Goal: Information Seeking & Learning: Learn about a topic

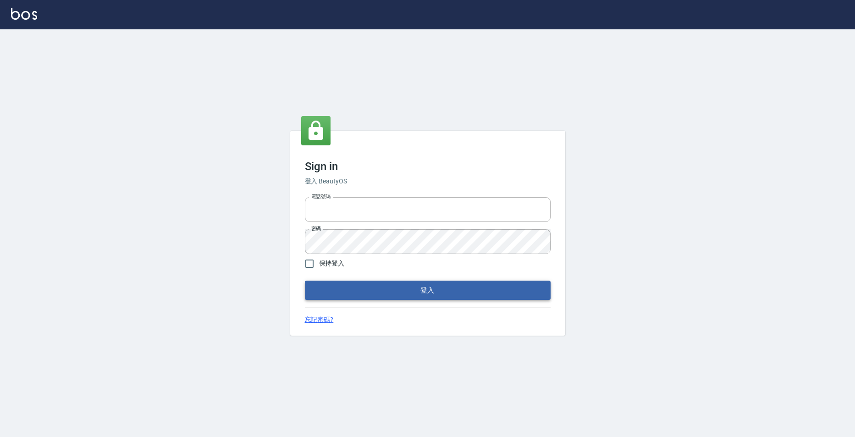
type input "0921567649"
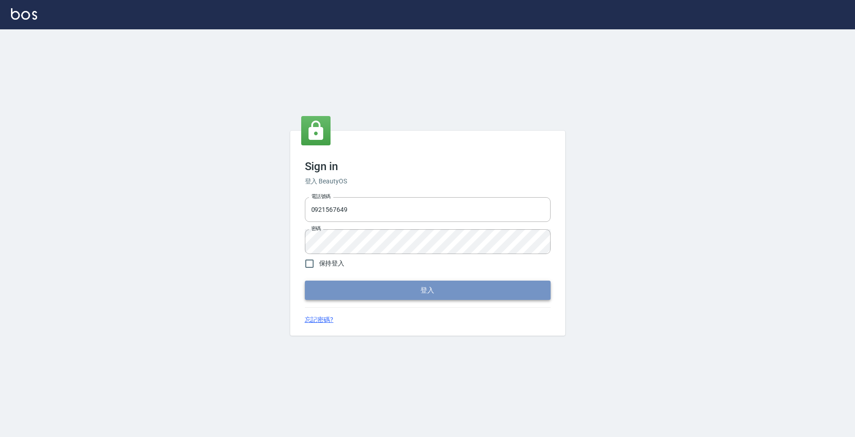
click at [425, 292] on button "登入" at bounding box center [428, 290] width 246 height 19
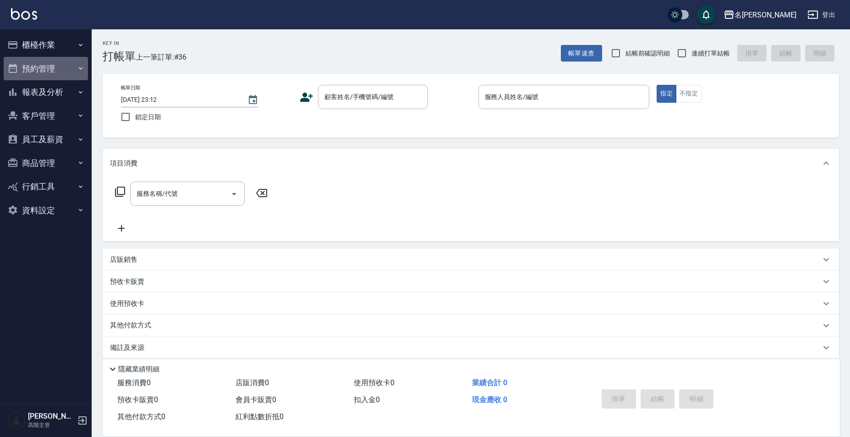
click at [42, 79] on button "預約管理" at bounding box center [46, 69] width 84 height 24
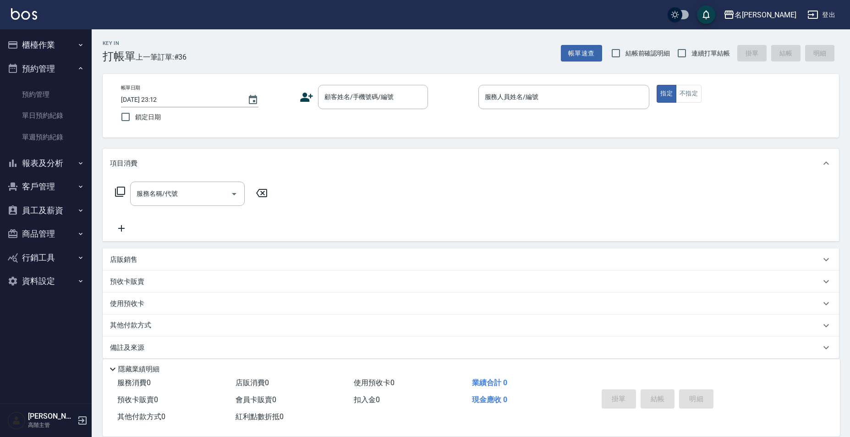
click at [45, 165] on button "報表及分析" at bounding box center [46, 163] width 84 height 24
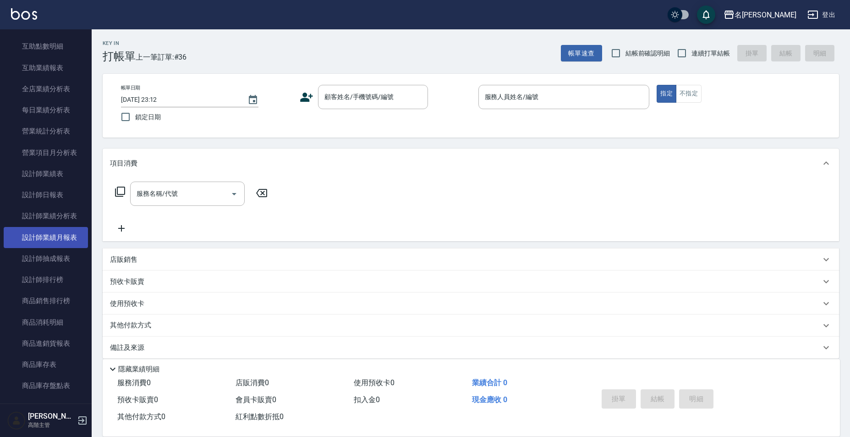
scroll to position [321, 0]
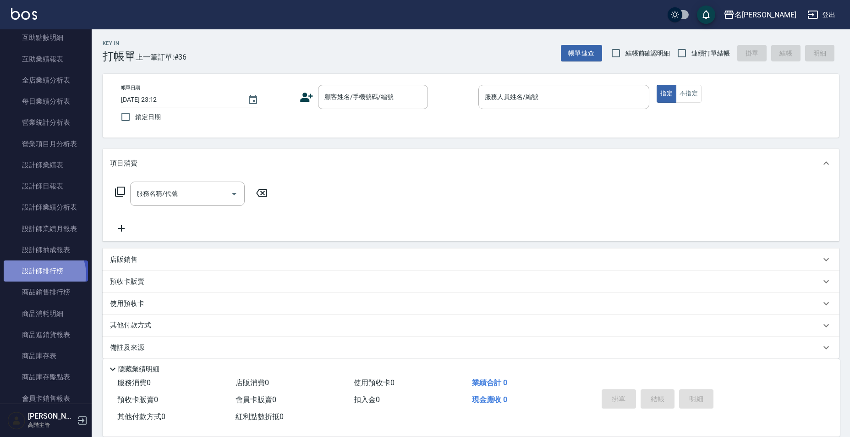
click at [44, 274] on link "設計師排行榜" at bounding box center [46, 270] width 84 height 21
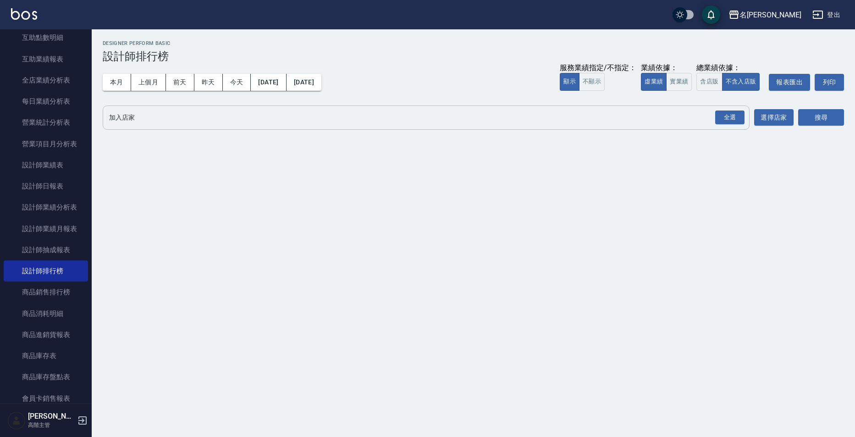
click at [234, 117] on input "加入店家" at bounding box center [419, 118] width 625 height 16
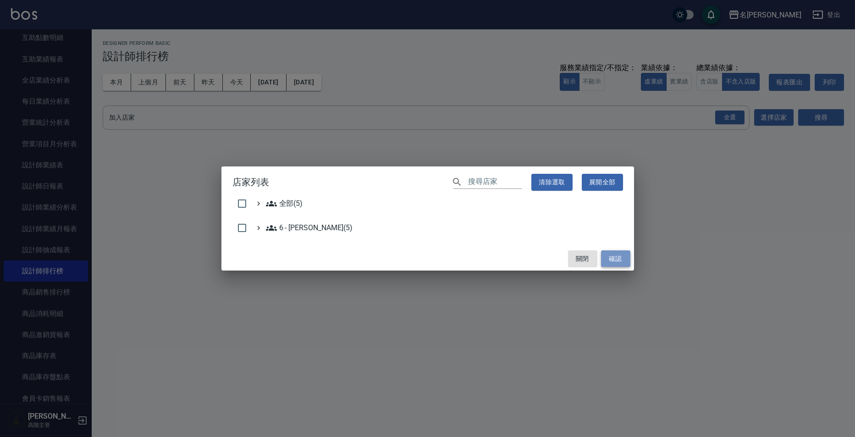
click at [617, 258] on button "確認" at bounding box center [615, 258] width 29 height 17
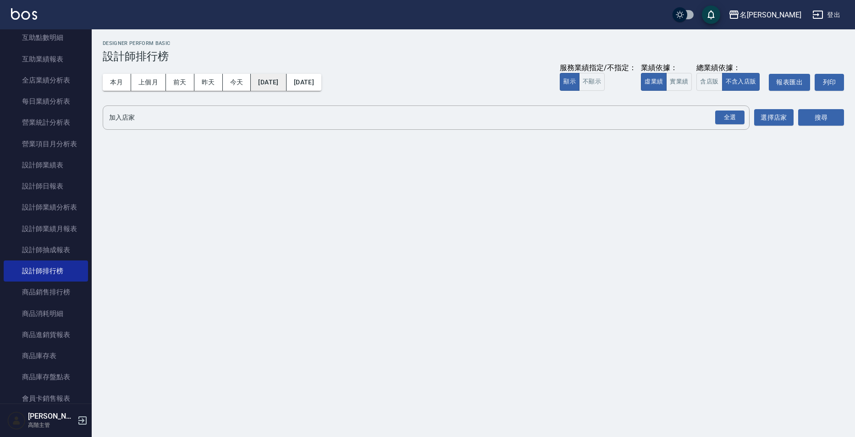
click at [281, 83] on button "2025/10/01" at bounding box center [268, 82] width 35 height 17
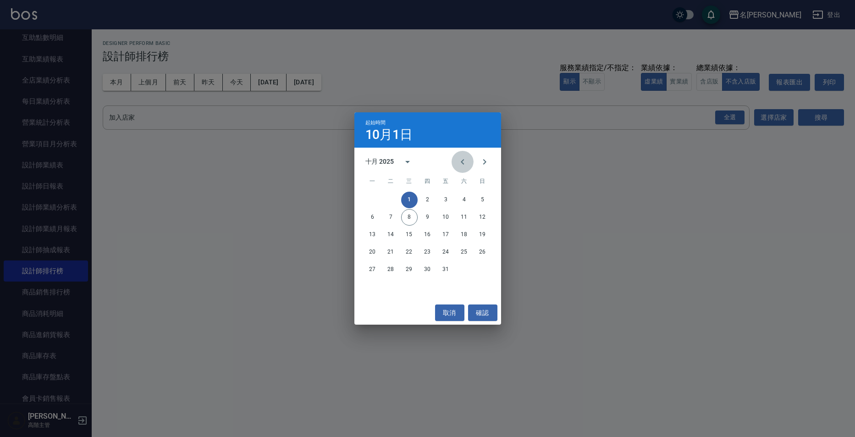
click at [462, 164] on icon "Previous month" at bounding box center [462, 161] width 11 height 11
click at [464, 237] on button "20" at bounding box center [464, 234] width 17 height 17
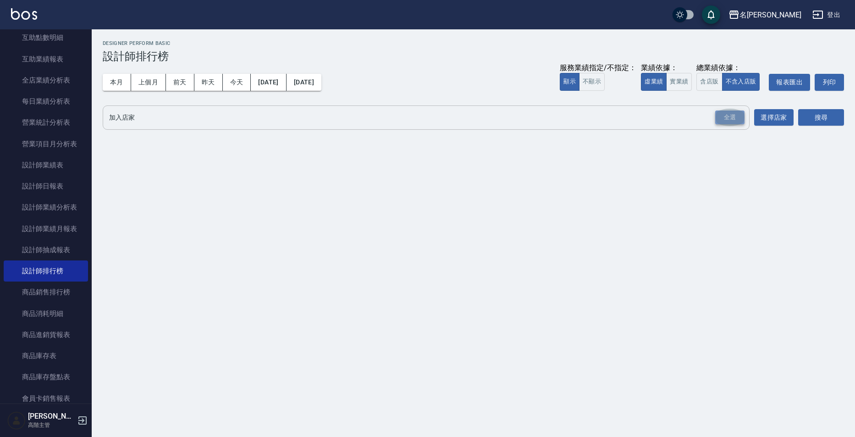
click at [721, 118] on div "全選" at bounding box center [729, 117] width 29 height 14
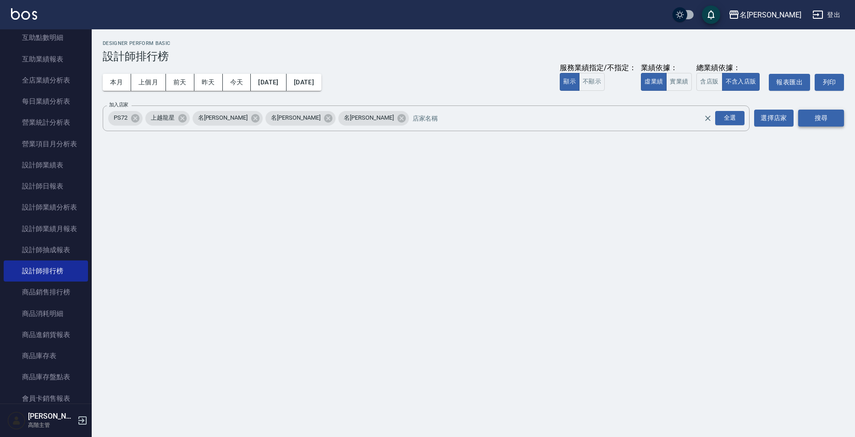
click at [827, 120] on button "搜尋" at bounding box center [821, 118] width 46 height 17
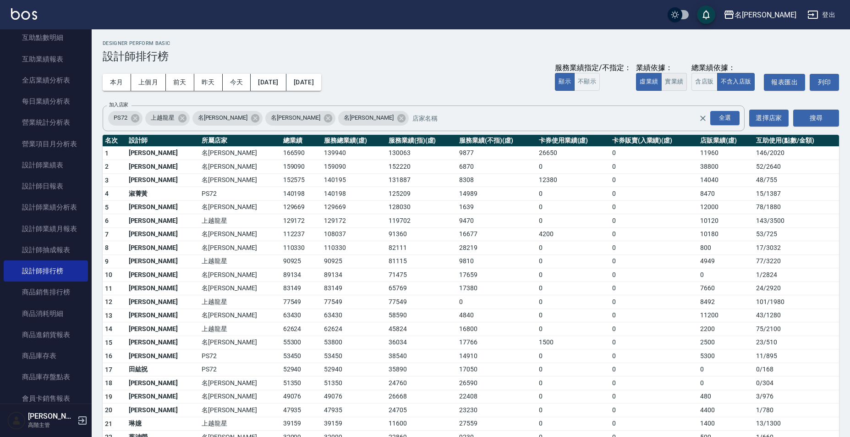
click at [663, 86] on button "實業績" at bounding box center [675, 82] width 26 height 18
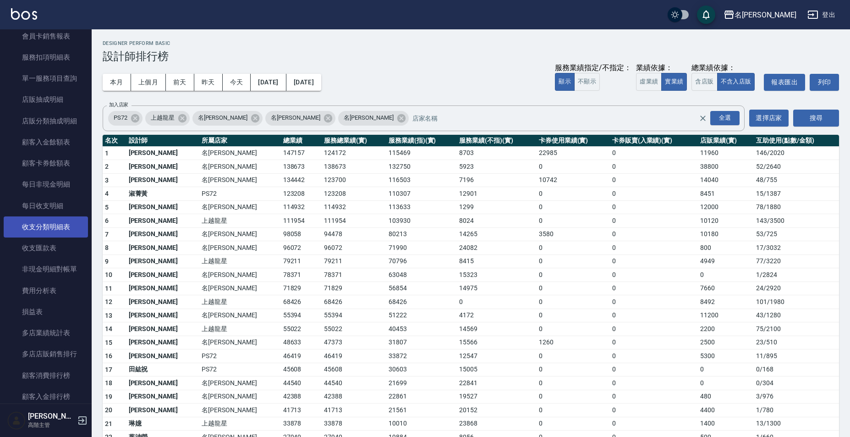
scroll to position [688, 0]
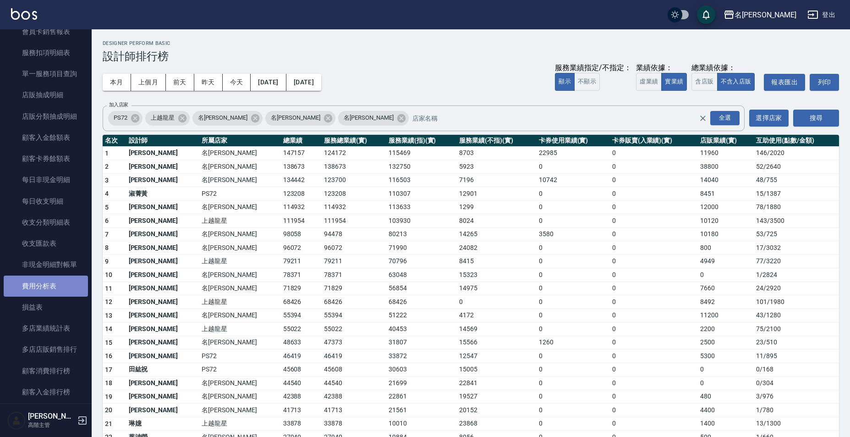
click at [53, 294] on link "費用分析表" at bounding box center [46, 286] width 84 height 21
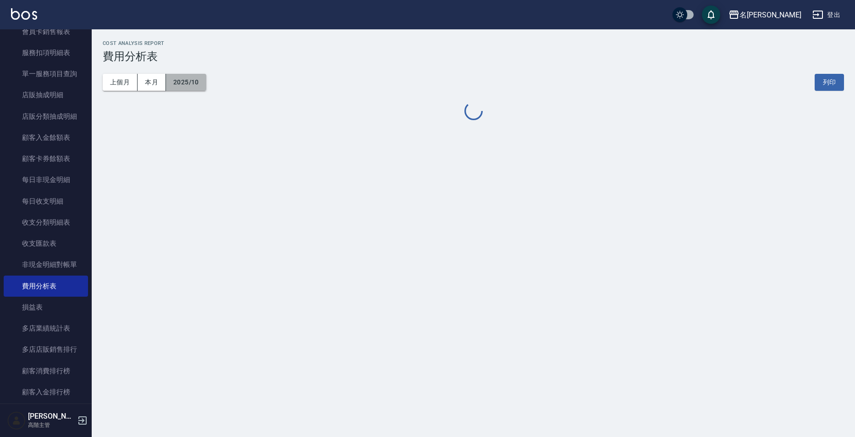
click at [188, 83] on button "2025/10" at bounding box center [186, 82] width 40 height 17
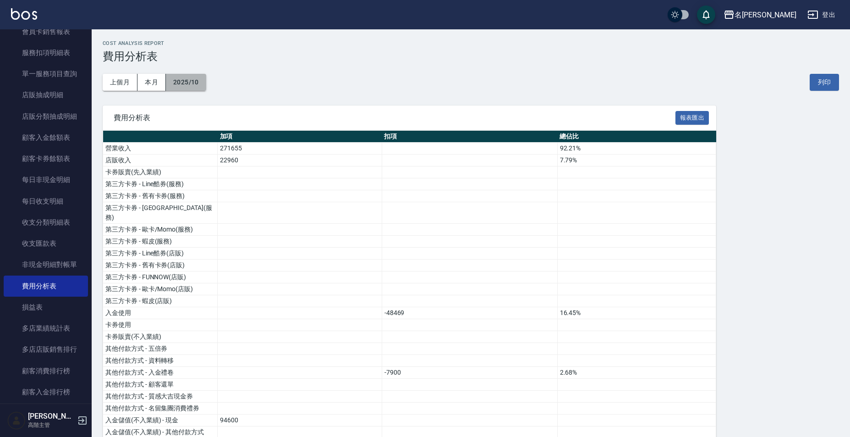
click at [193, 85] on button "2025/10" at bounding box center [186, 82] width 40 height 17
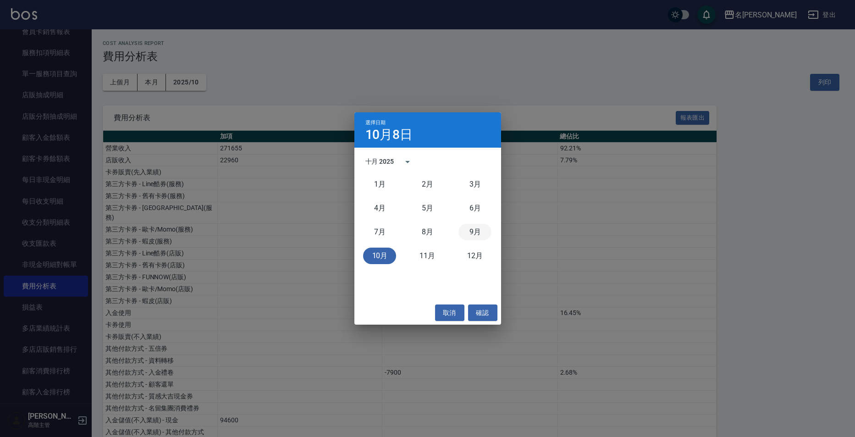
click at [483, 231] on button "9月" at bounding box center [474, 232] width 33 height 17
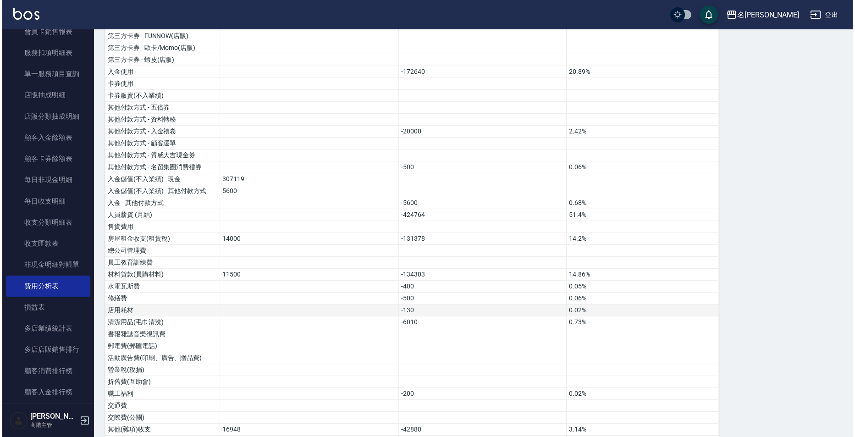
scroll to position [204, 0]
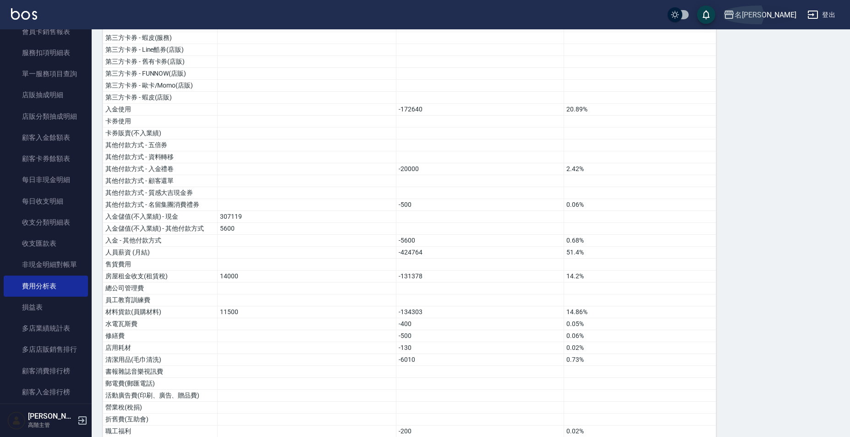
click at [779, 15] on div "名[PERSON_NAME]" at bounding box center [766, 14] width 62 height 11
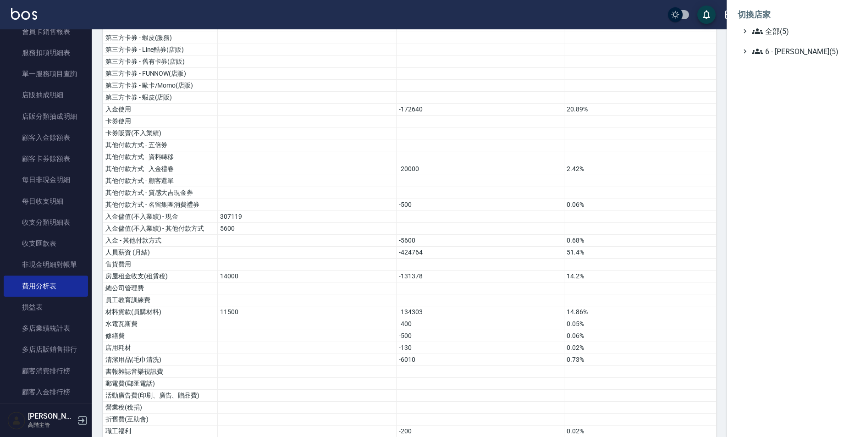
click at [777, 57] on ul "切換店家 全部(5) 6 - 賴明男(5)" at bounding box center [791, 30] width 128 height 61
click at [777, 58] on ul "切換店家 全部(5) 6 - 賴明男(5)" at bounding box center [791, 30] width 128 height 61
click at [777, 51] on span "6 - [PERSON_NAME](5)" at bounding box center [796, 51] width 88 height 11
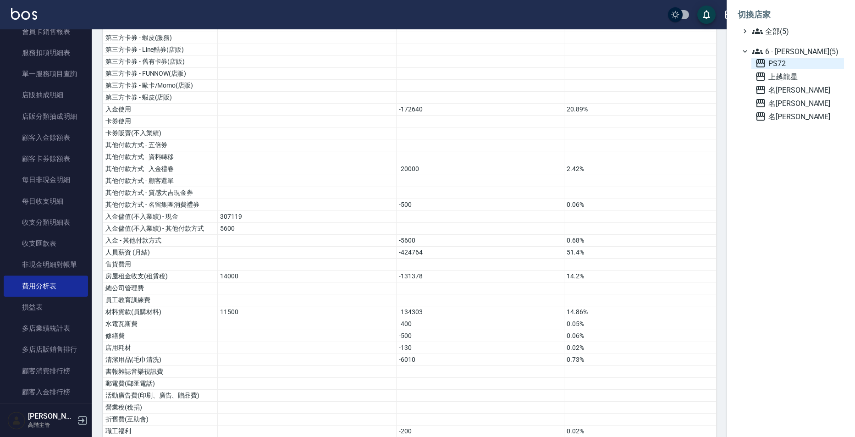
click at [771, 60] on span "PS72" at bounding box center [797, 63] width 85 height 11
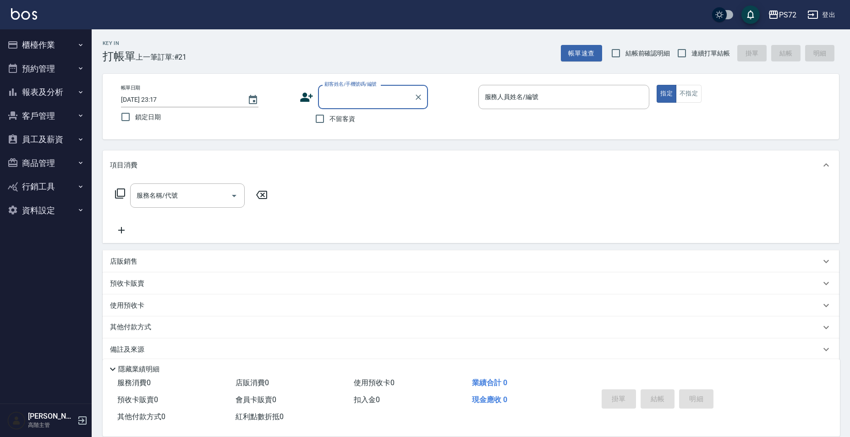
click at [53, 94] on button "報表及分析" at bounding box center [46, 92] width 84 height 24
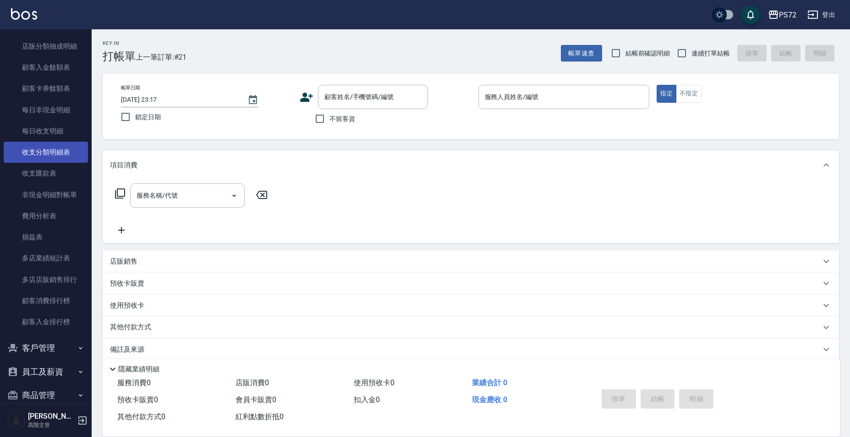
scroll to position [688, 0]
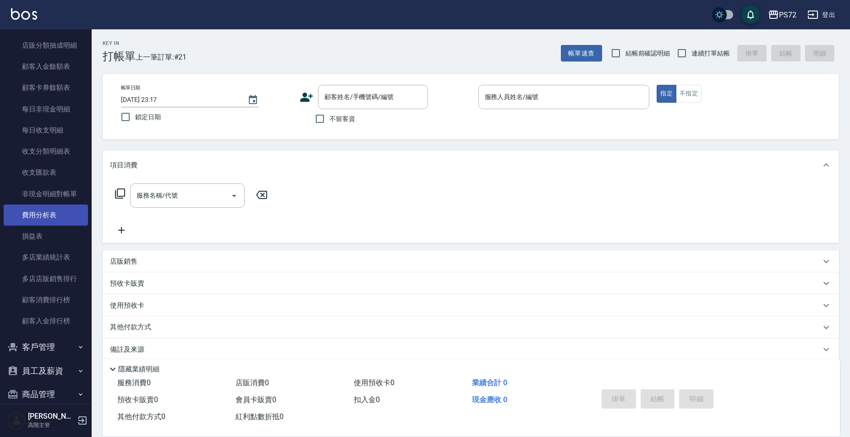
click at [52, 217] on link "費用分析表" at bounding box center [46, 214] width 84 height 21
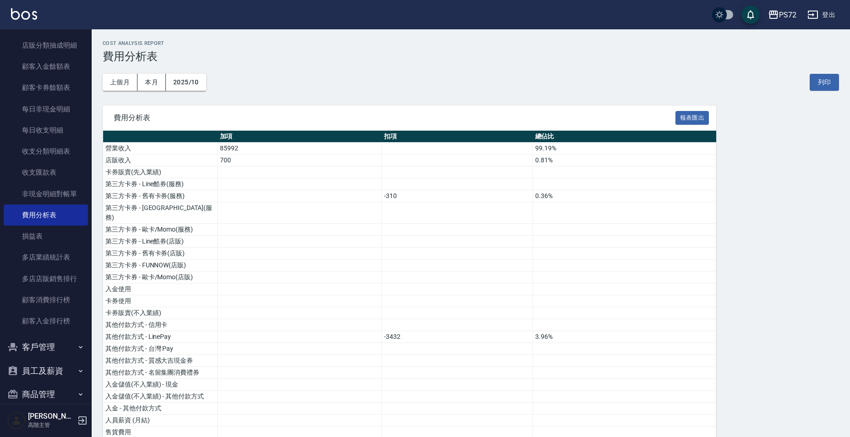
click at [192, 89] on button "2025/10" at bounding box center [186, 82] width 40 height 17
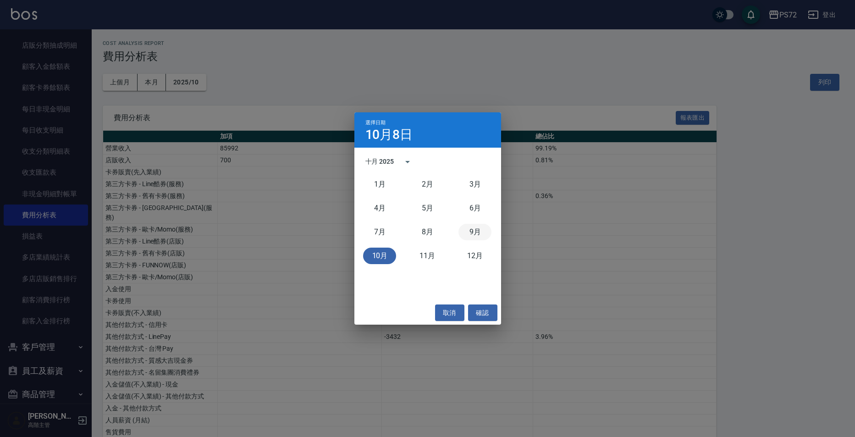
click at [475, 237] on button "9月" at bounding box center [474, 232] width 33 height 17
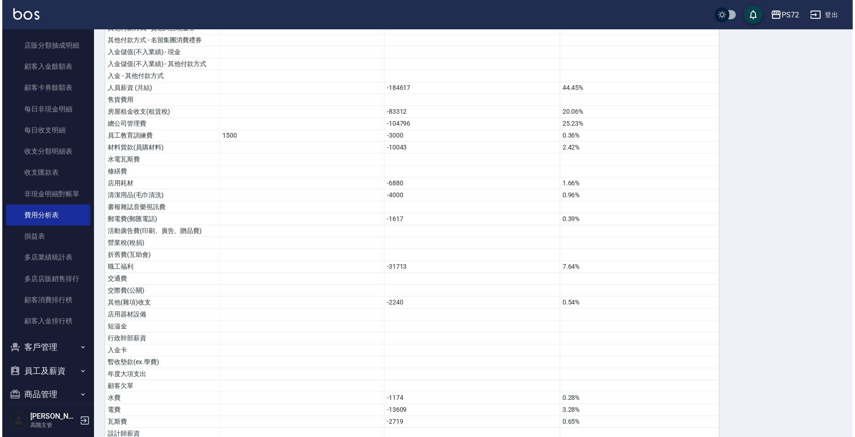
scroll to position [455, 0]
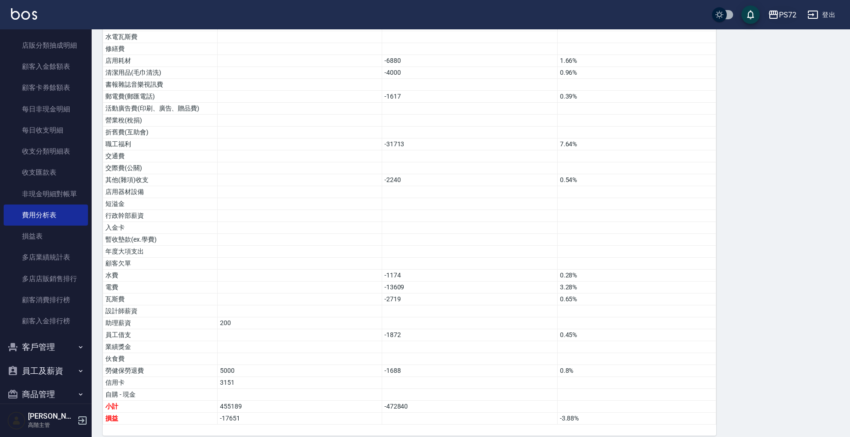
click at [791, 12] on div "PS72" at bounding box center [787, 14] width 17 height 11
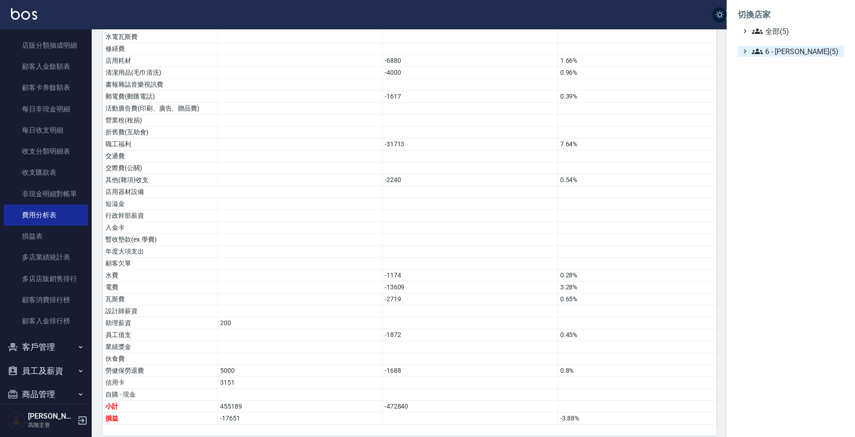
click at [797, 55] on span "6 - 賴明男(5)" at bounding box center [796, 51] width 88 height 11
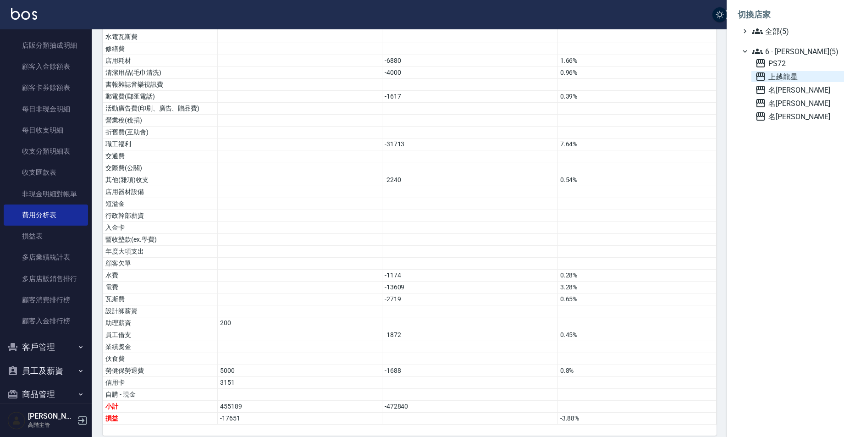
click at [791, 73] on span "上越龍星" at bounding box center [797, 76] width 85 height 11
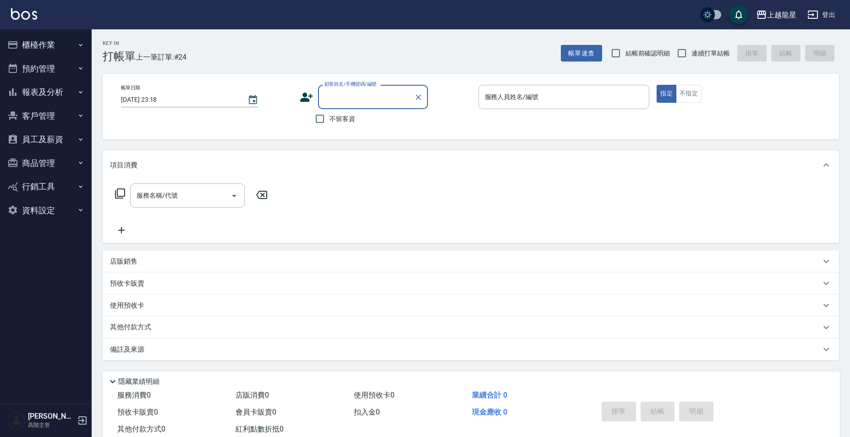
click at [50, 84] on button "報表及分析" at bounding box center [46, 92] width 84 height 24
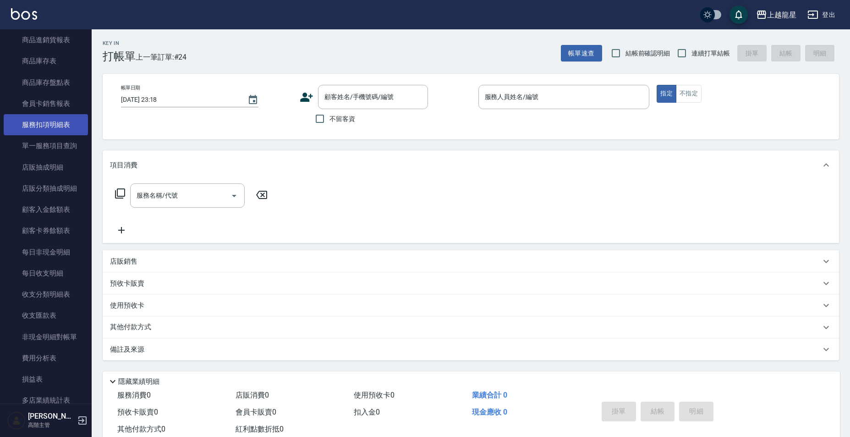
scroll to position [550, 0]
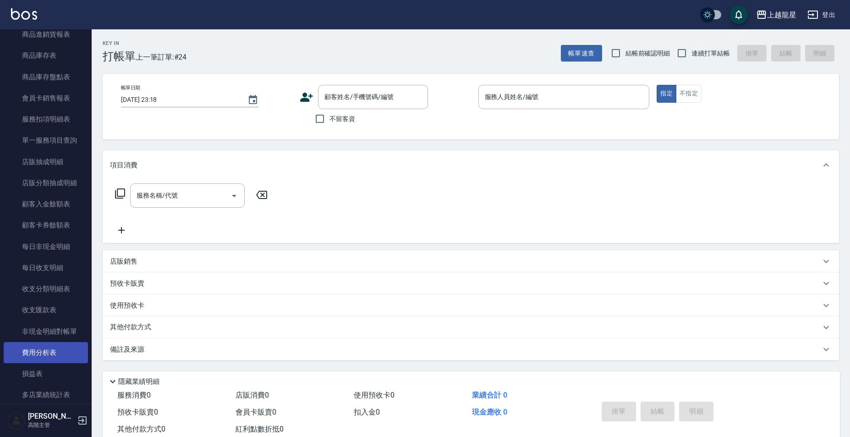
click at [50, 360] on link "費用分析表" at bounding box center [46, 352] width 84 height 21
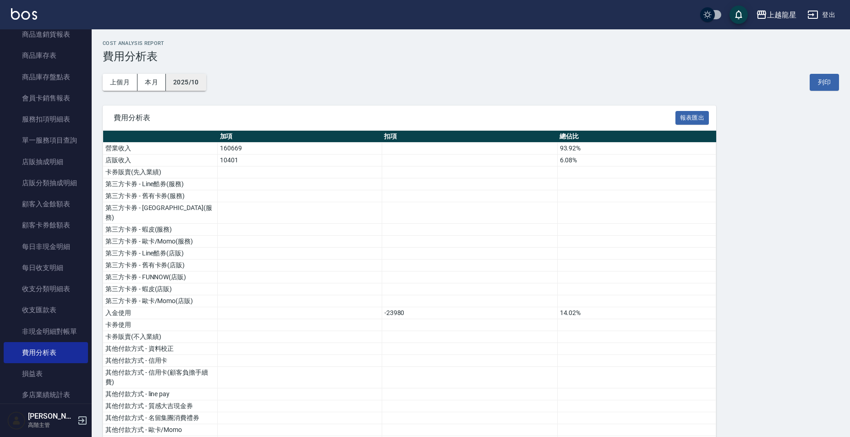
click at [190, 86] on button "2025/10" at bounding box center [186, 82] width 40 height 17
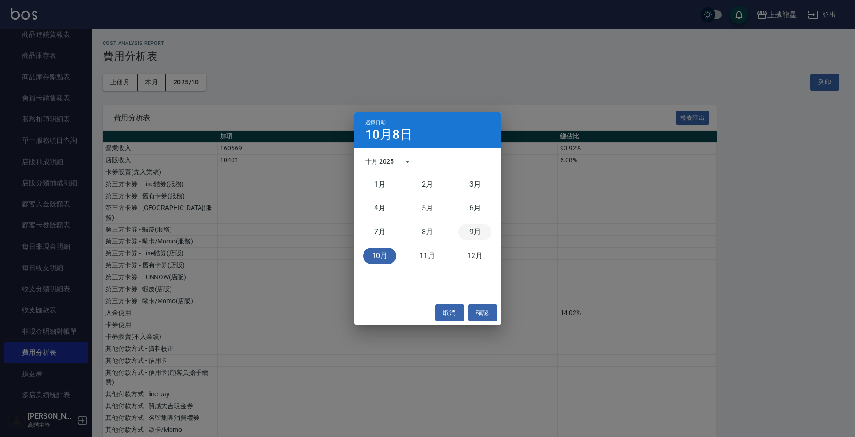
click at [473, 229] on button "9月" at bounding box center [474, 232] width 33 height 17
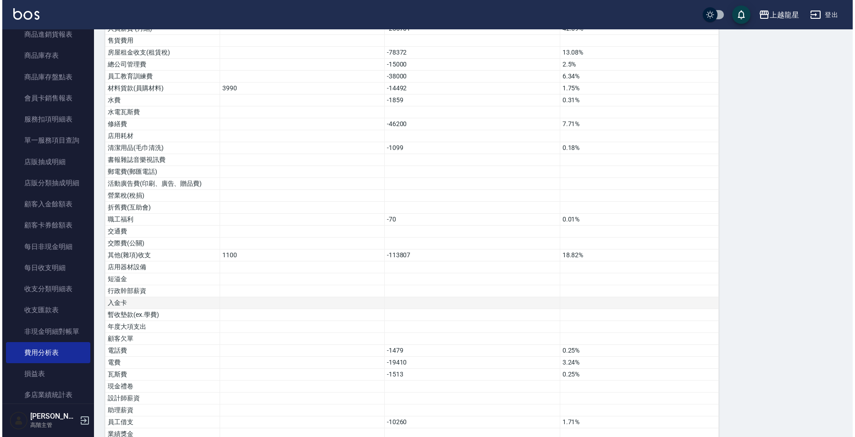
scroll to position [524, 0]
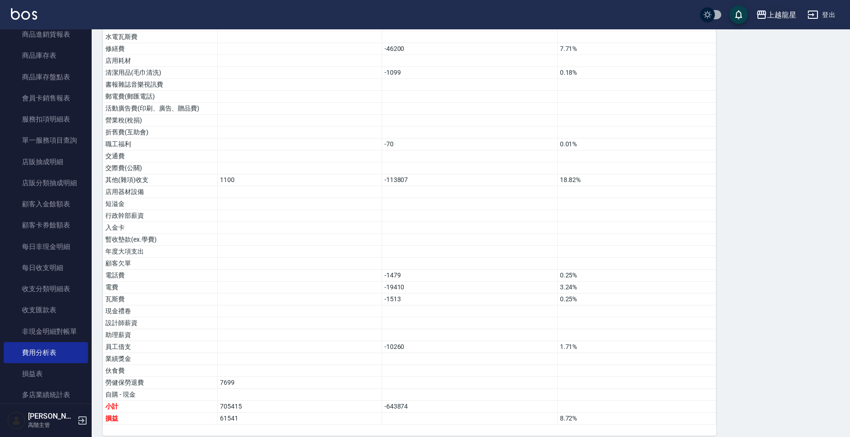
click at [784, 11] on div "上越龍星" at bounding box center [781, 14] width 29 height 11
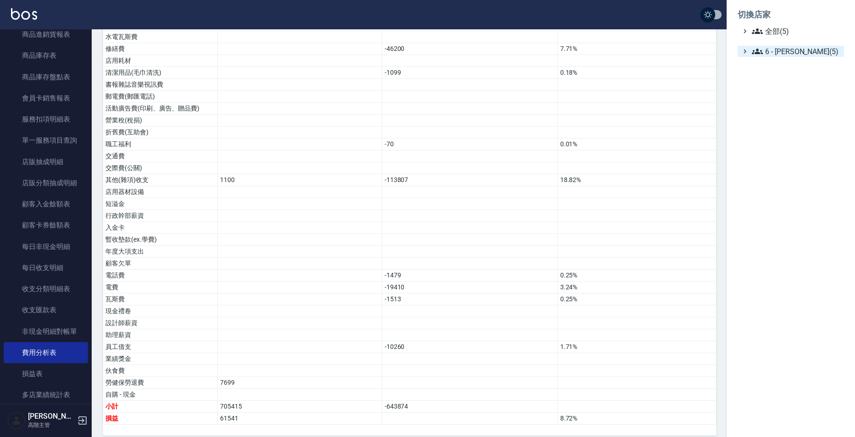
click at [783, 55] on span "6 - [PERSON_NAME](5)" at bounding box center [796, 51] width 88 height 11
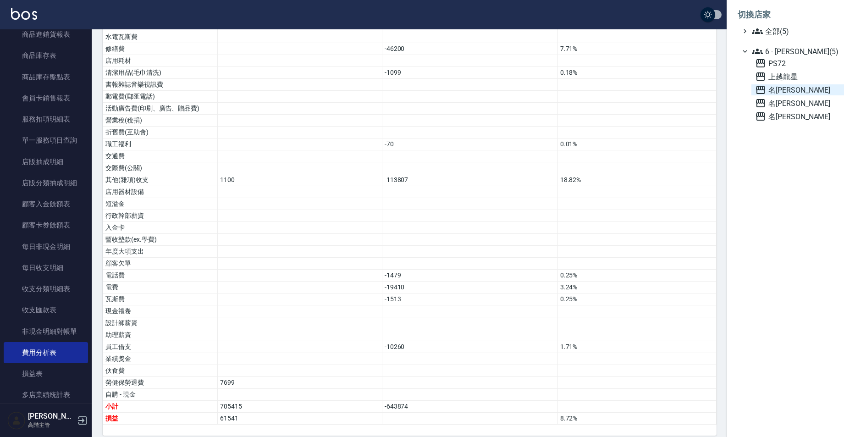
click at [782, 90] on span "名[PERSON_NAME]" at bounding box center [797, 89] width 85 height 11
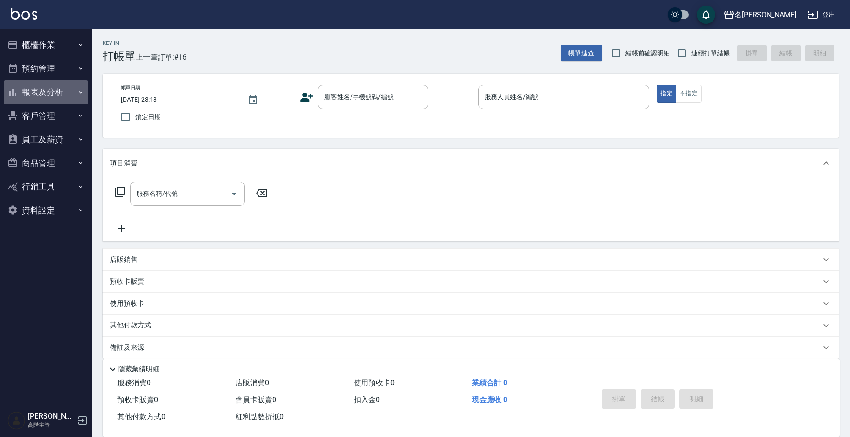
click at [61, 91] on button "報表及分析" at bounding box center [46, 92] width 84 height 24
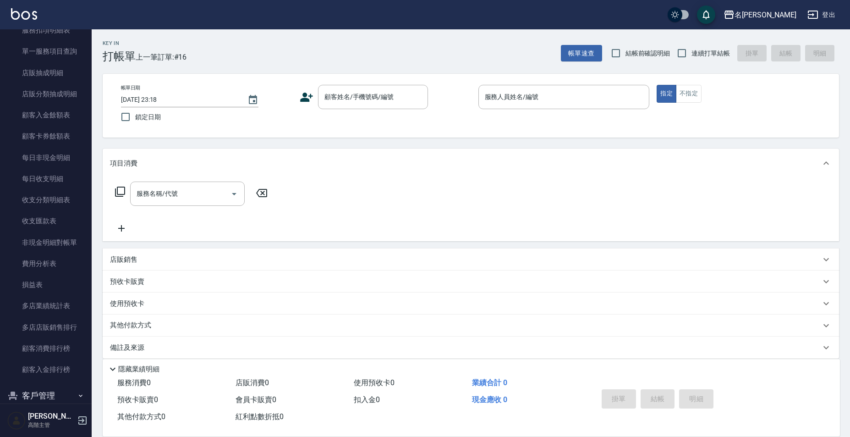
scroll to position [642, 0]
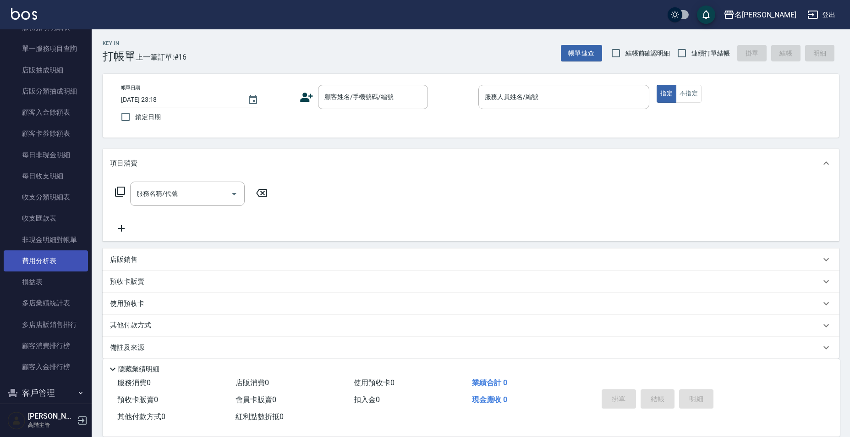
click at [44, 262] on link "費用分析表" at bounding box center [46, 260] width 84 height 21
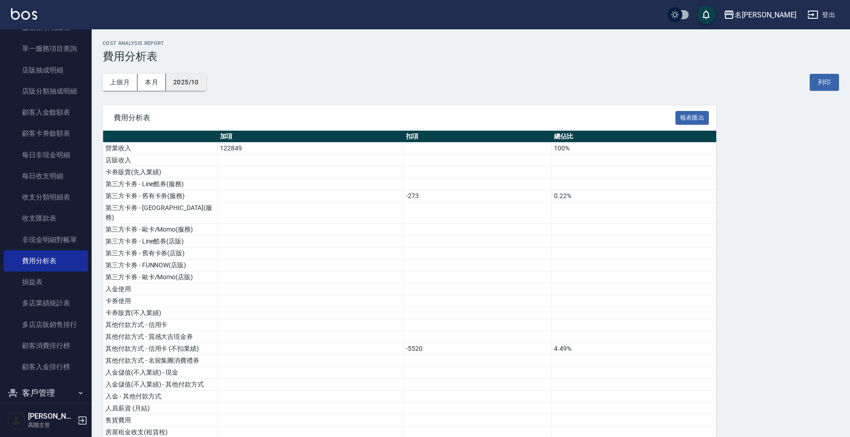
click at [194, 81] on button "2025/10" at bounding box center [186, 82] width 40 height 17
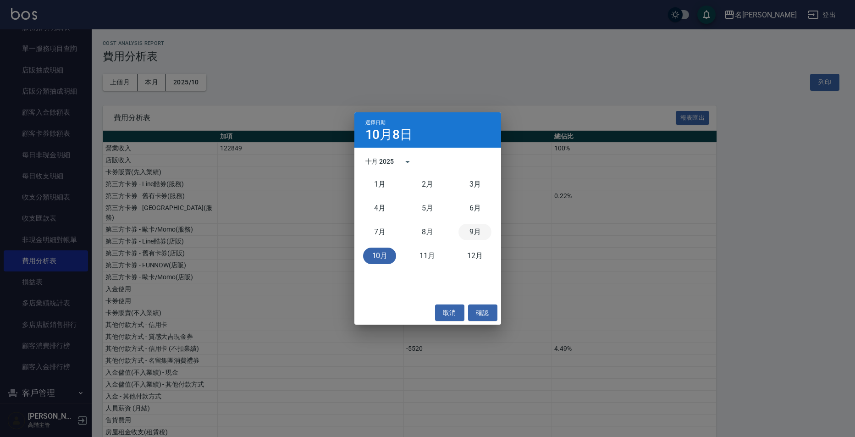
click at [471, 234] on button "9月" at bounding box center [474, 232] width 33 height 17
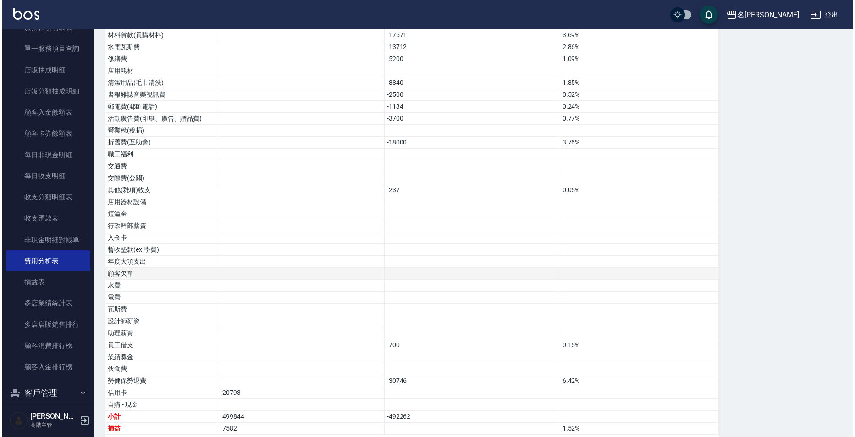
scroll to position [443, 0]
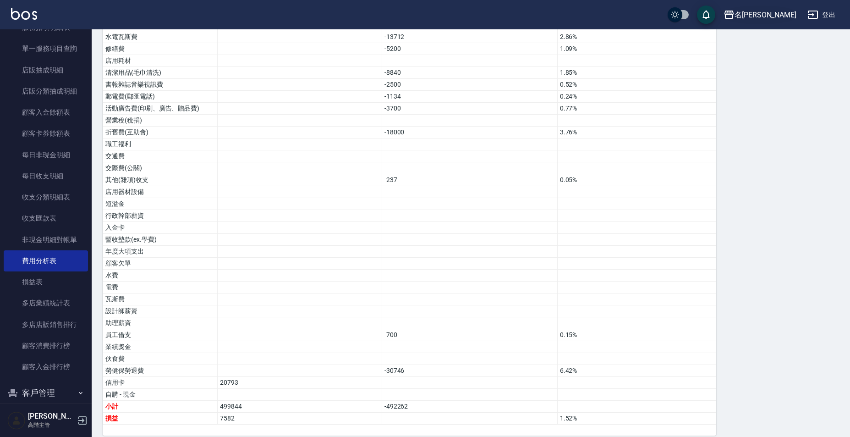
click at [770, 11] on div "名留大直" at bounding box center [766, 14] width 62 height 11
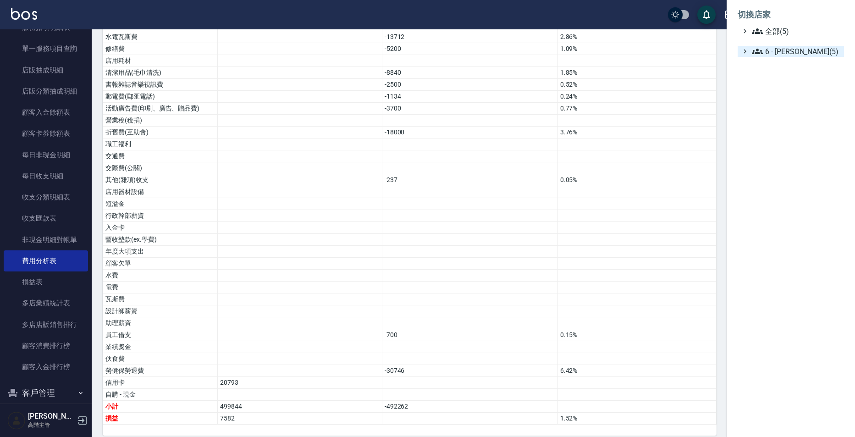
click at [770, 52] on span "6 - 賴明男(5)" at bounding box center [796, 51] width 88 height 11
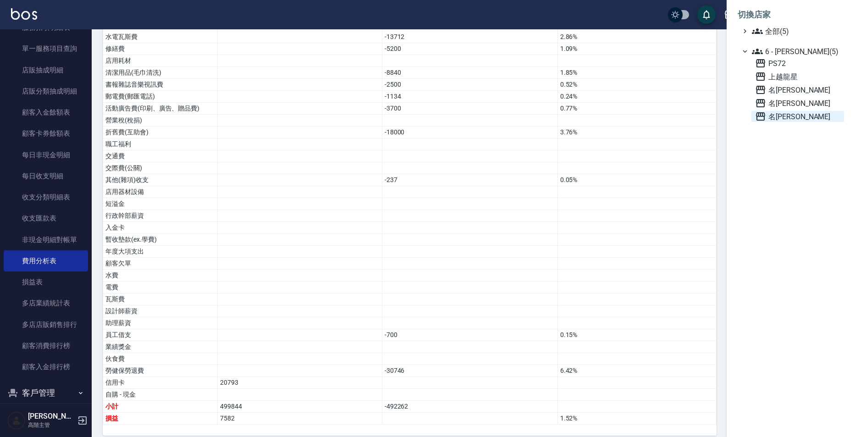
click at [767, 116] on span "名留龍江" at bounding box center [797, 116] width 85 height 11
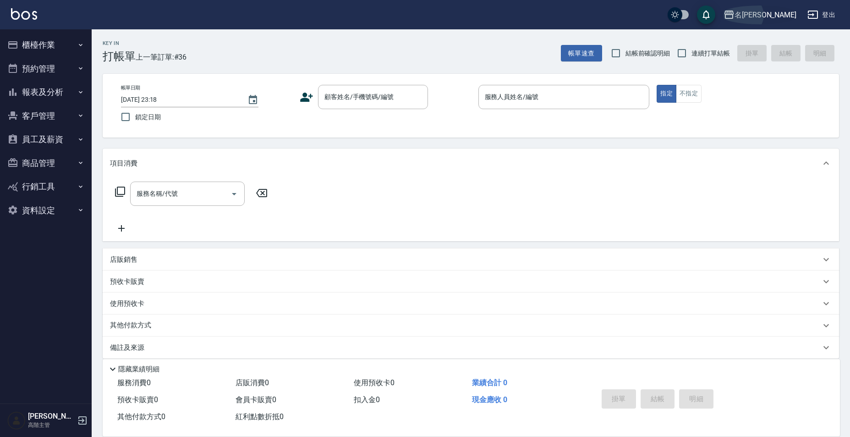
click at [778, 15] on div "名[PERSON_NAME]" at bounding box center [766, 14] width 62 height 11
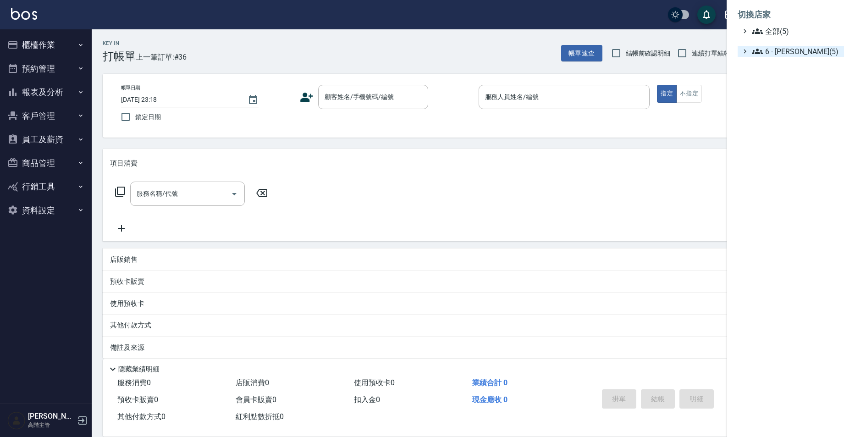
click at [785, 56] on span "6 - [PERSON_NAME](5)" at bounding box center [796, 51] width 88 height 11
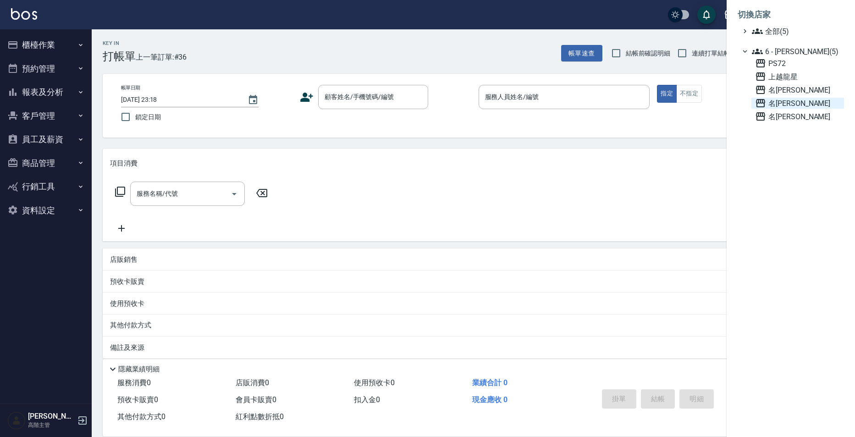
click at [785, 105] on span "名[PERSON_NAME]" at bounding box center [797, 103] width 85 height 11
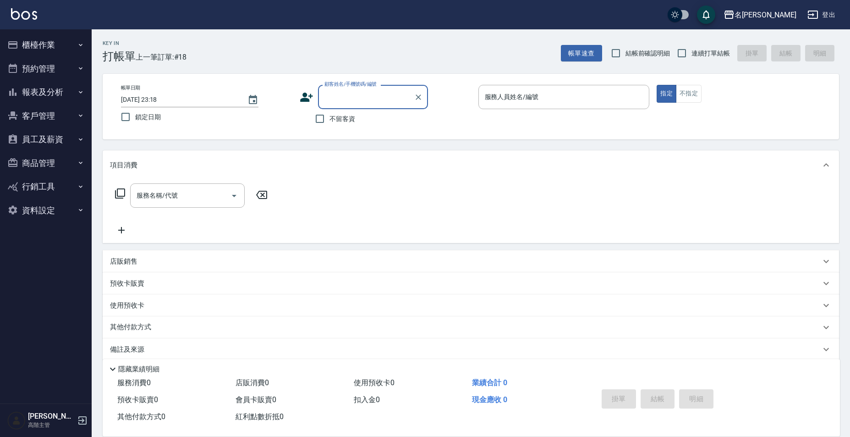
click at [43, 93] on button "報表及分析" at bounding box center [46, 92] width 84 height 24
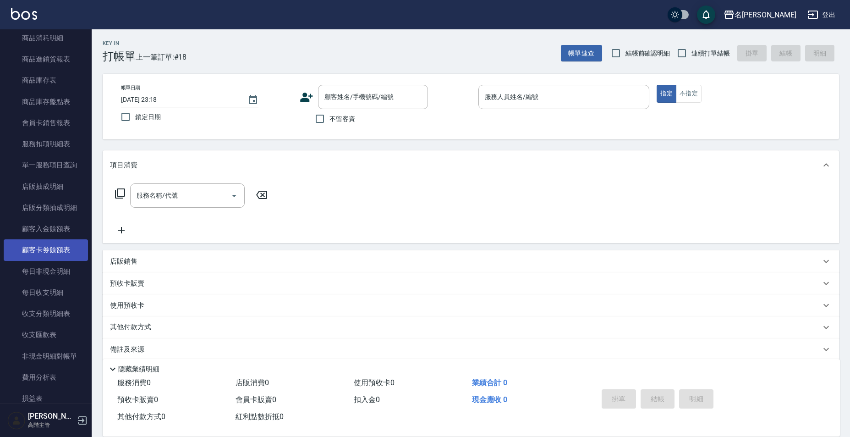
scroll to position [688, 0]
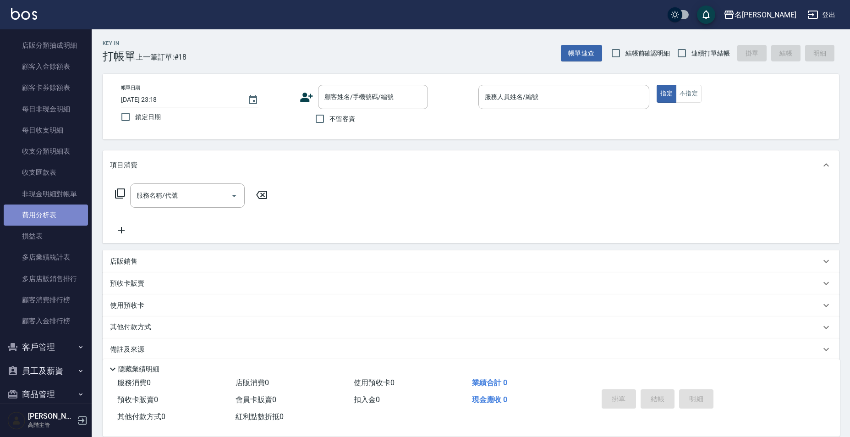
click at [48, 211] on link "費用分析表" at bounding box center [46, 214] width 84 height 21
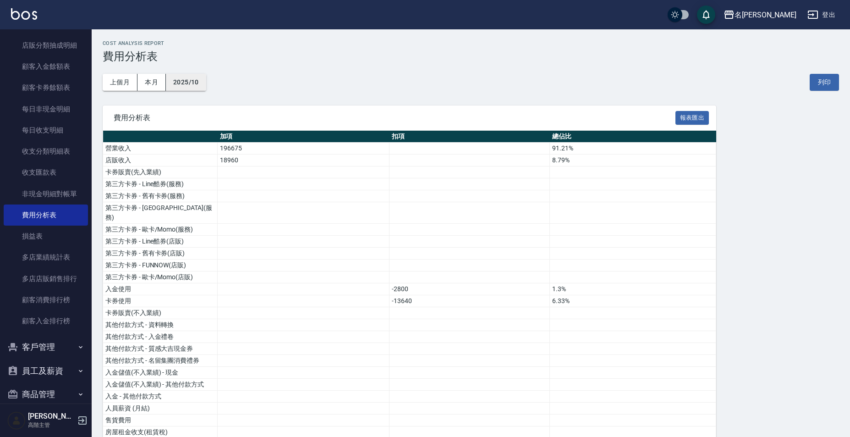
click at [202, 86] on button "2025/10" at bounding box center [186, 82] width 40 height 17
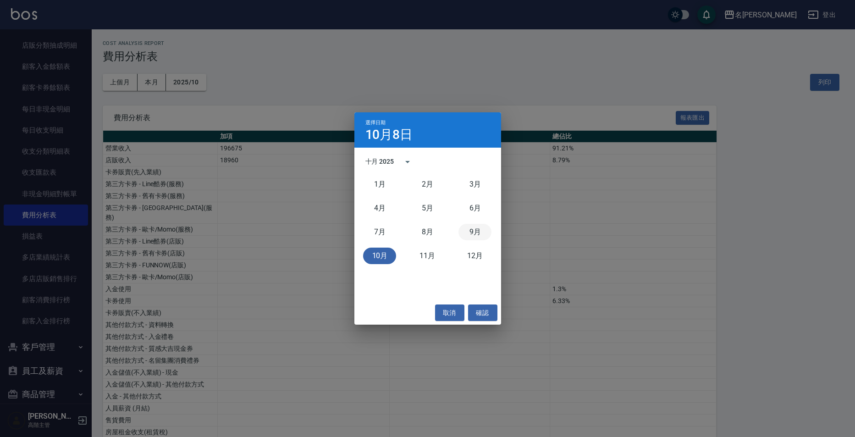
click at [475, 231] on button "9月" at bounding box center [474, 232] width 33 height 17
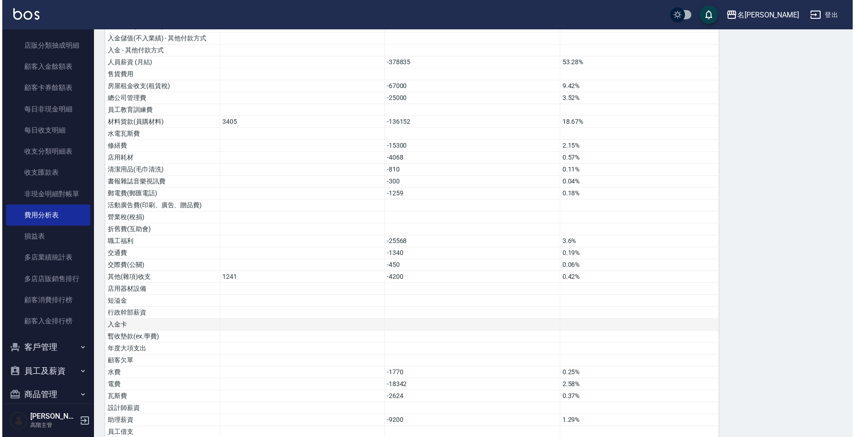
scroll to position [431, 0]
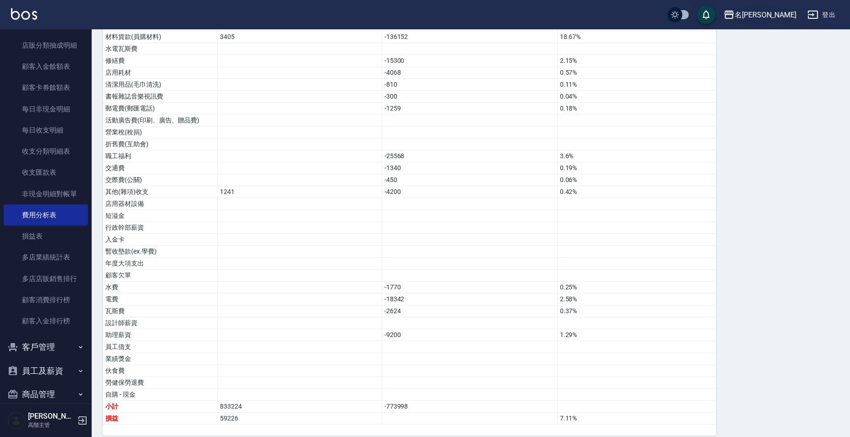
click at [774, 18] on div "名[PERSON_NAME]" at bounding box center [766, 14] width 62 height 11
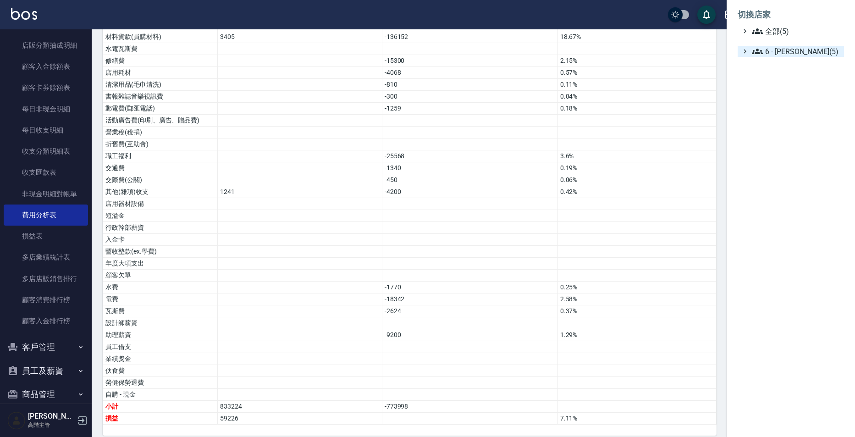
click at [782, 49] on span "6 - [PERSON_NAME](5)" at bounding box center [796, 51] width 88 height 11
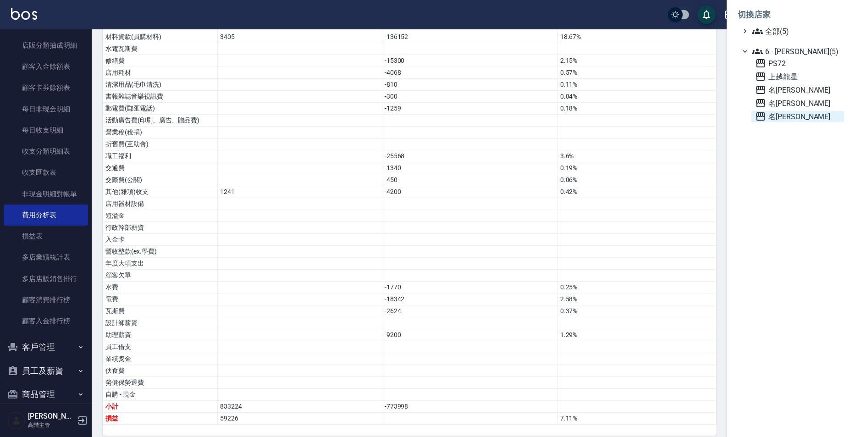
click at [791, 120] on span "名[PERSON_NAME]" at bounding box center [797, 116] width 85 height 11
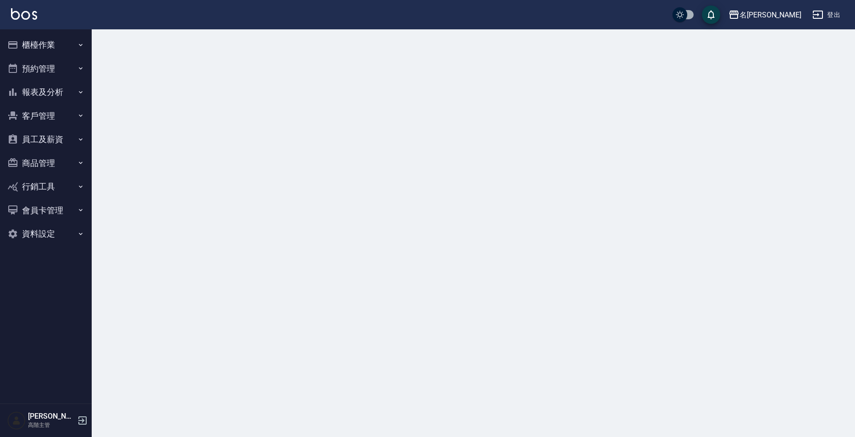
click at [831, 12] on button "登出" at bounding box center [826, 14] width 35 height 17
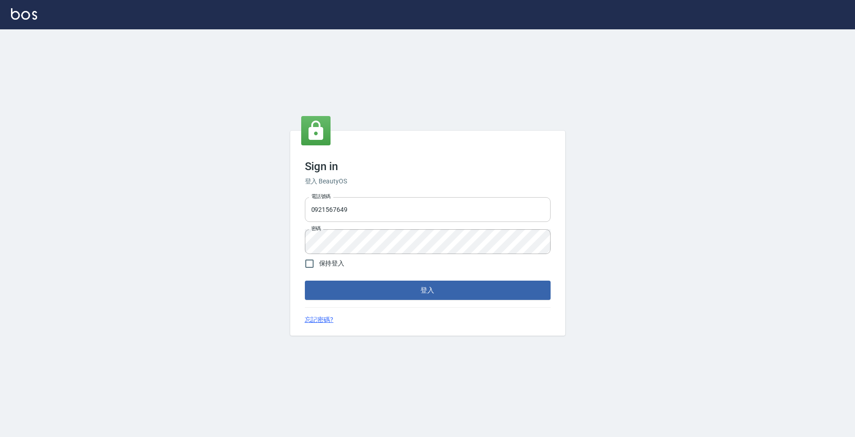
click at [353, 207] on input "0921567649" at bounding box center [428, 209] width 246 height 25
drag, startPoint x: 358, startPoint y: 210, endPoint x: 272, endPoint y: 211, distance: 85.7
click at [272, 211] on div "Sign in 登入 BeautyOS 電話號碼 [PHONE_NUMBER] 電話號碼 密碼 密碼 保持登入 登入 忘記密碼?" at bounding box center [427, 233] width 855 height 408
type input "0933152029"
drag, startPoint x: 378, startPoint y: 212, endPoint x: 292, endPoint y: 208, distance: 86.3
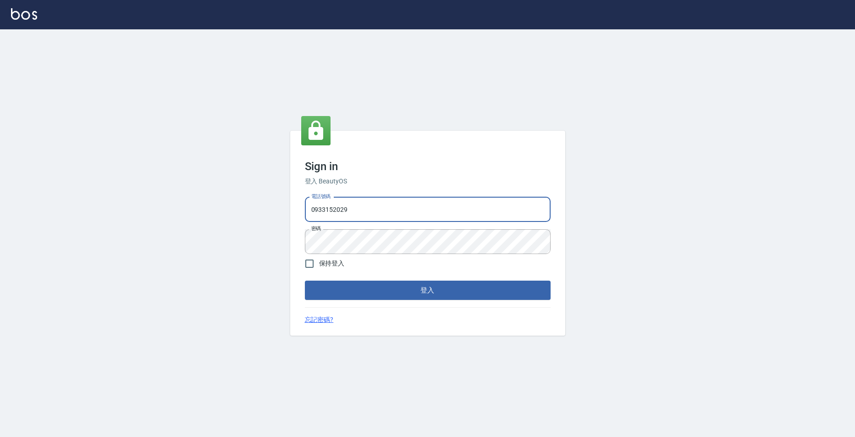
click at [292, 208] on div "Sign in 登入 BeautyOS 電話號碼 [PHONE_NUMBER] 電話號碼 密碼 密碼 保持登入 登入 忘記密碼?" at bounding box center [427, 233] width 275 height 205
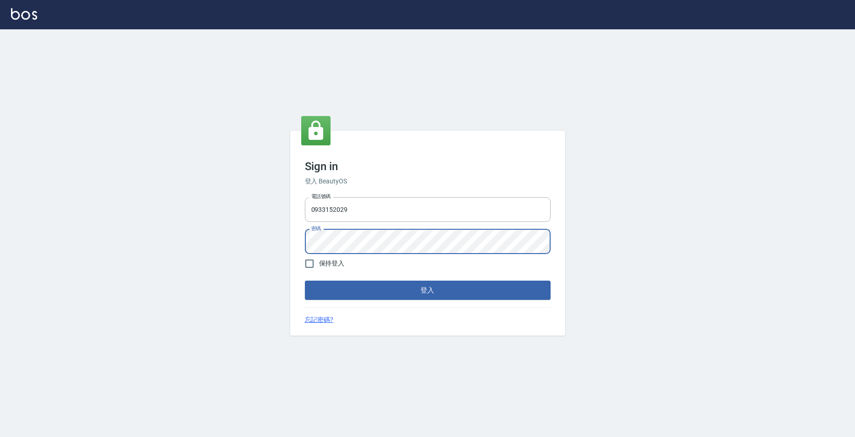
click at [296, 238] on div "Sign in 登入 BeautyOS 電話號碼 [PHONE_NUMBER] 電話號碼 密碼 密碼 保持登入 登入 忘記密碼?" at bounding box center [427, 233] width 275 height 205
click at [312, 293] on button "登入" at bounding box center [428, 290] width 246 height 19
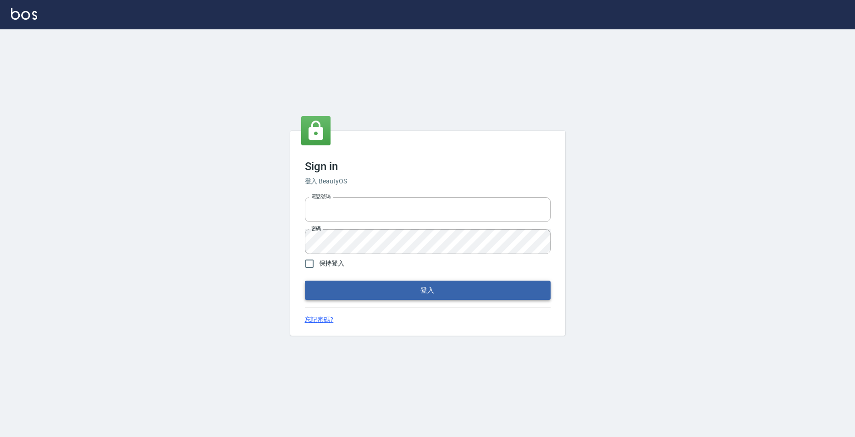
type input "0921567649"
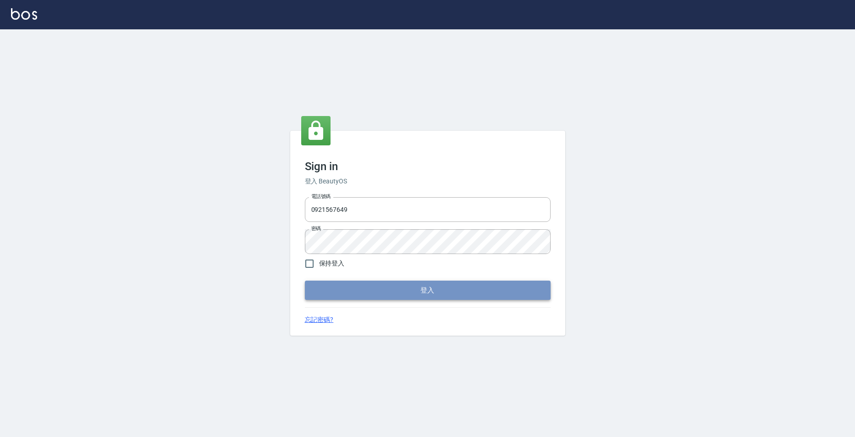
click at [347, 291] on button "登入" at bounding box center [428, 290] width 246 height 19
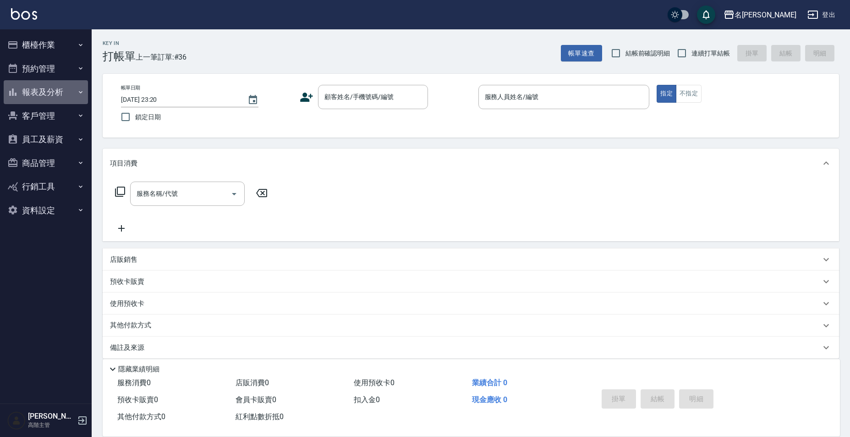
click at [49, 97] on button "報表及分析" at bounding box center [46, 92] width 84 height 24
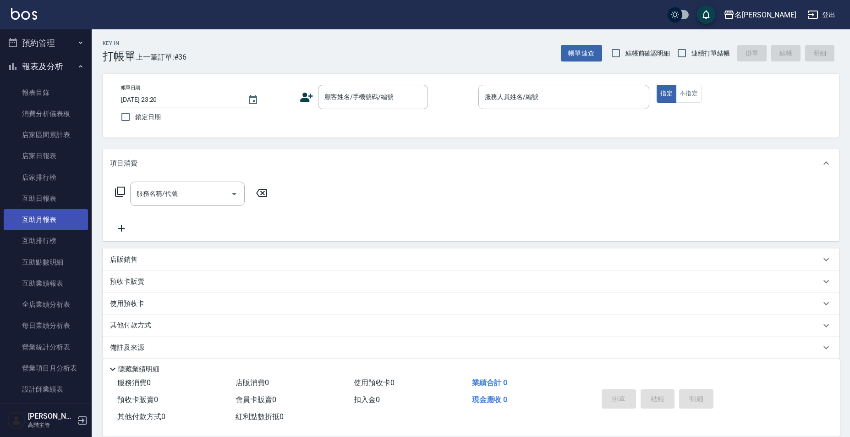
scroll to position [46, 0]
click at [49, 224] on link "互助排行榜" at bounding box center [46, 220] width 84 height 21
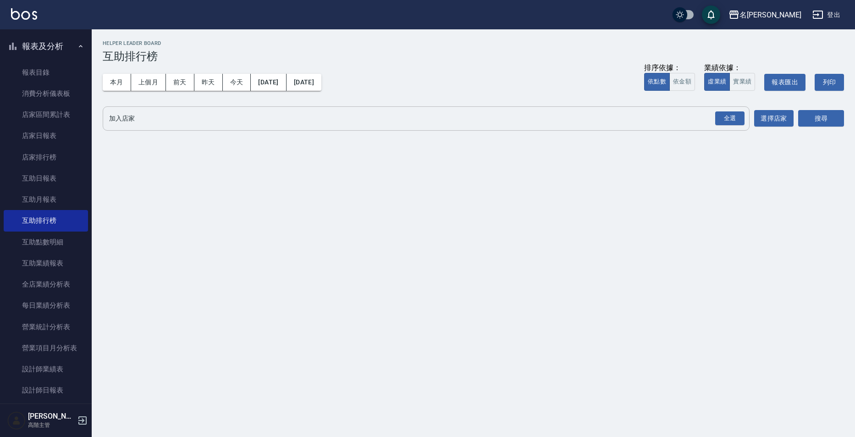
click at [194, 115] on input "加入店家" at bounding box center [419, 118] width 625 height 16
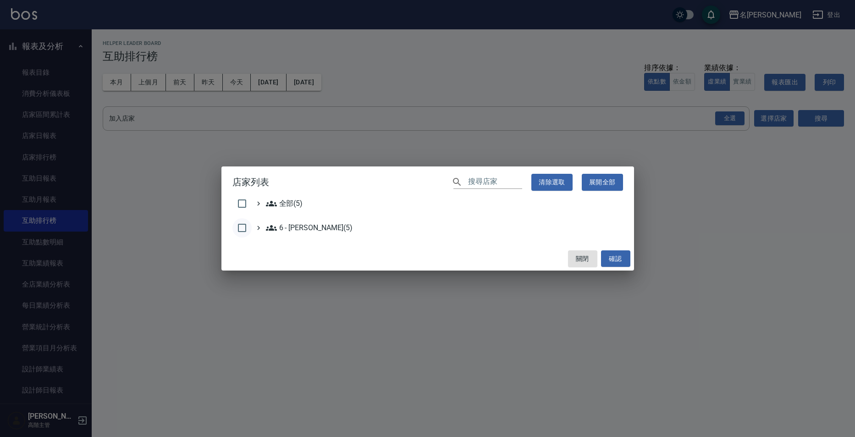
click at [242, 231] on input "checkbox" at bounding box center [241, 227] width 19 height 19
checkbox input "true"
click at [611, 259] on button "確認" at bounding box center [615, 258] width 29 height 17
checkbox input "false"
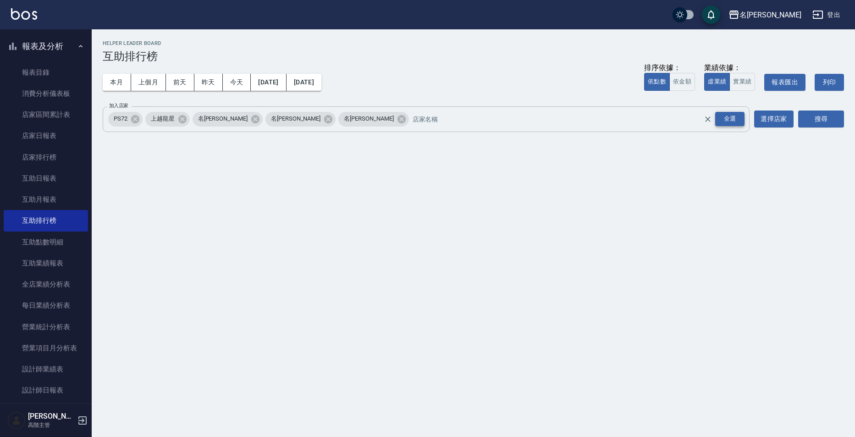
click at [721, 119] on div "全選" at bounding box center [729, 119] width 29 height 14
click at [833, 122] on button "搜尋" at bounding box center [821, 118] width 46 height 17
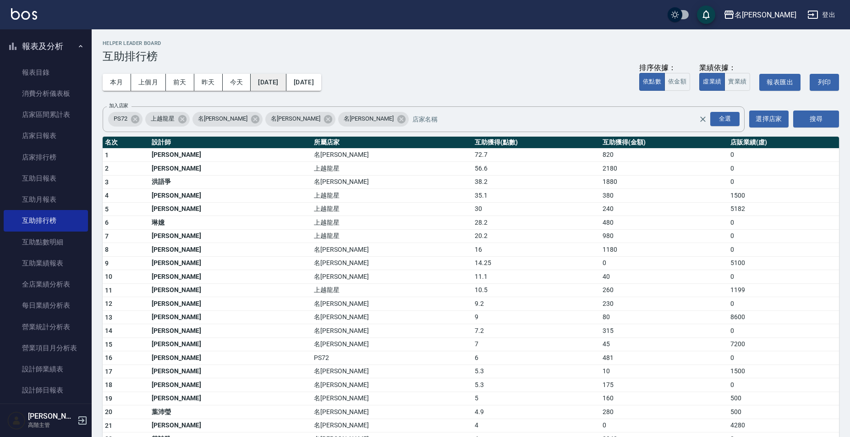
click at [273, 83] on button "2025/10/01" at bounding box center [268, 82] width 35 height 17
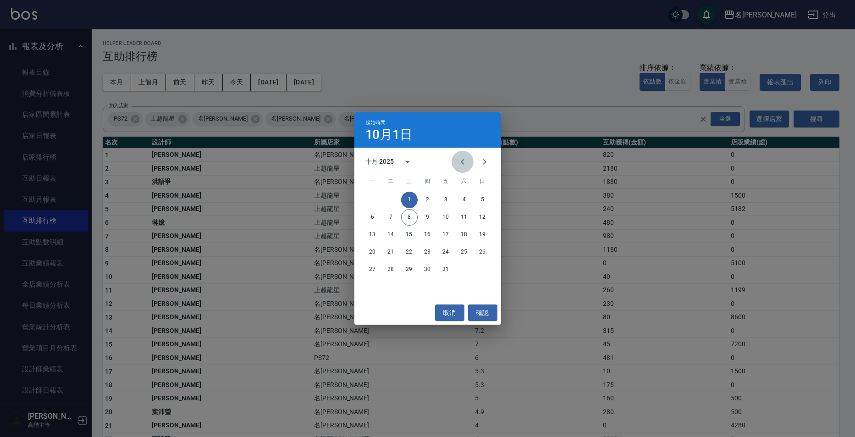
click at [463, 160] on icon "Previous month" at bounding box center [462, 162] width 3 height 6
click at [468, 236] on button "20" at bounding box center [464, 234] width 17 height 17
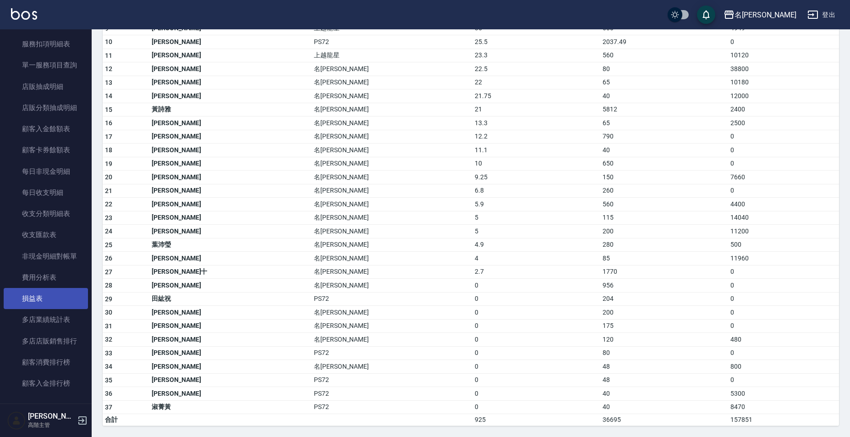
scroll to position [733, 0]
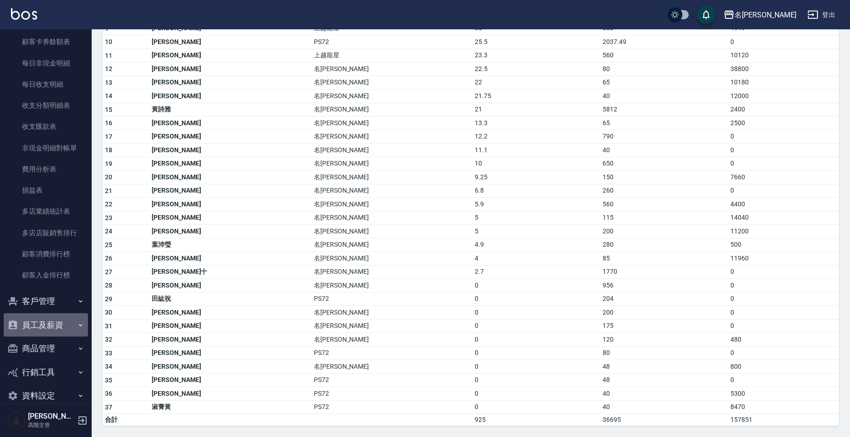
click at [46, 328] on button "員工及薪資" at bounding box center [46, 325] width 84 height 24
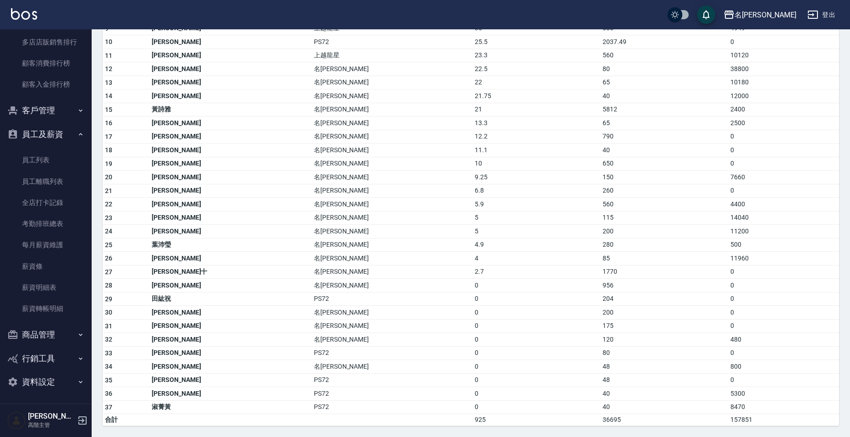
scroll to position [926, 0]
